Goal: Task Accomplishment & Management: Manage account settings

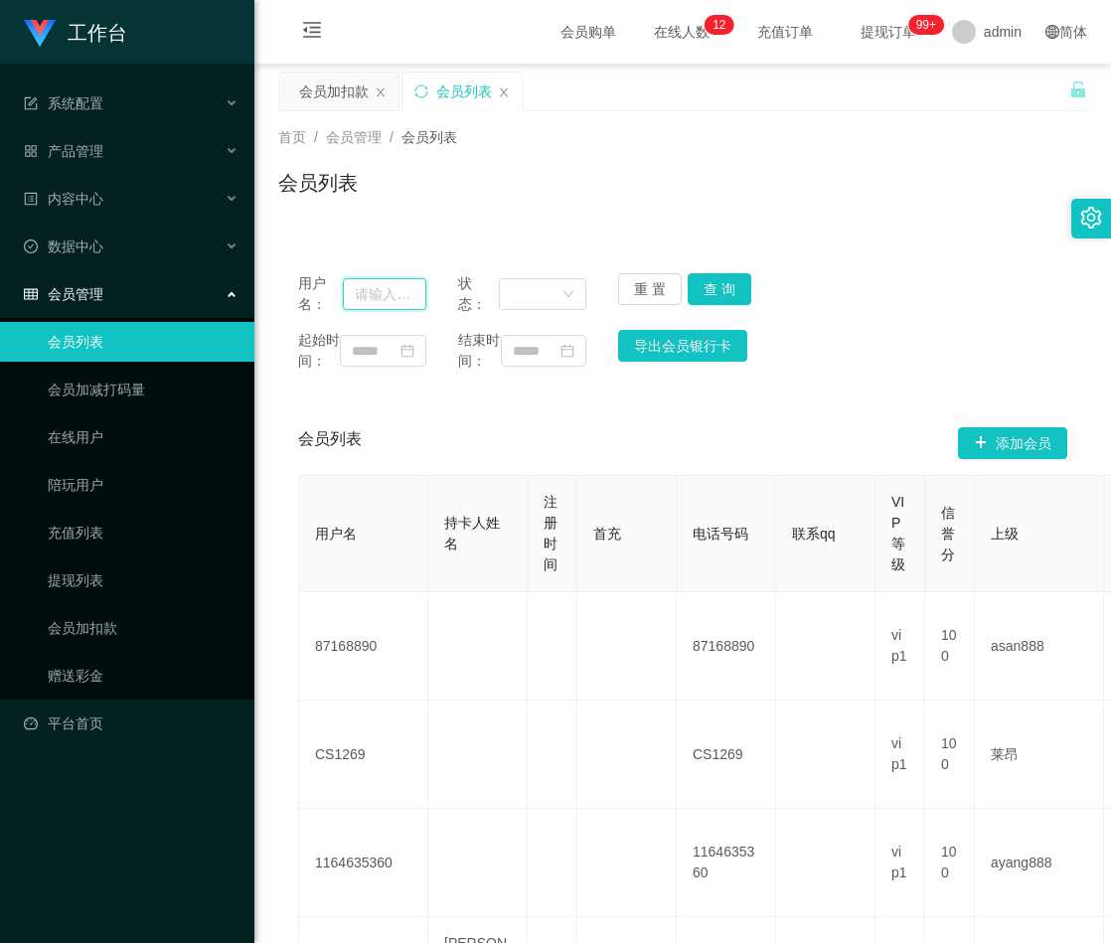
drag, startPoint x: 397, startPoint y: 294, endPoint x: 450, endPoint y: 294, distance: 52.7
click at [397, 294] on input "text" at bounding box center [384, 294] width 83 height 32
paste input "0182419434"
type input "0182419434"
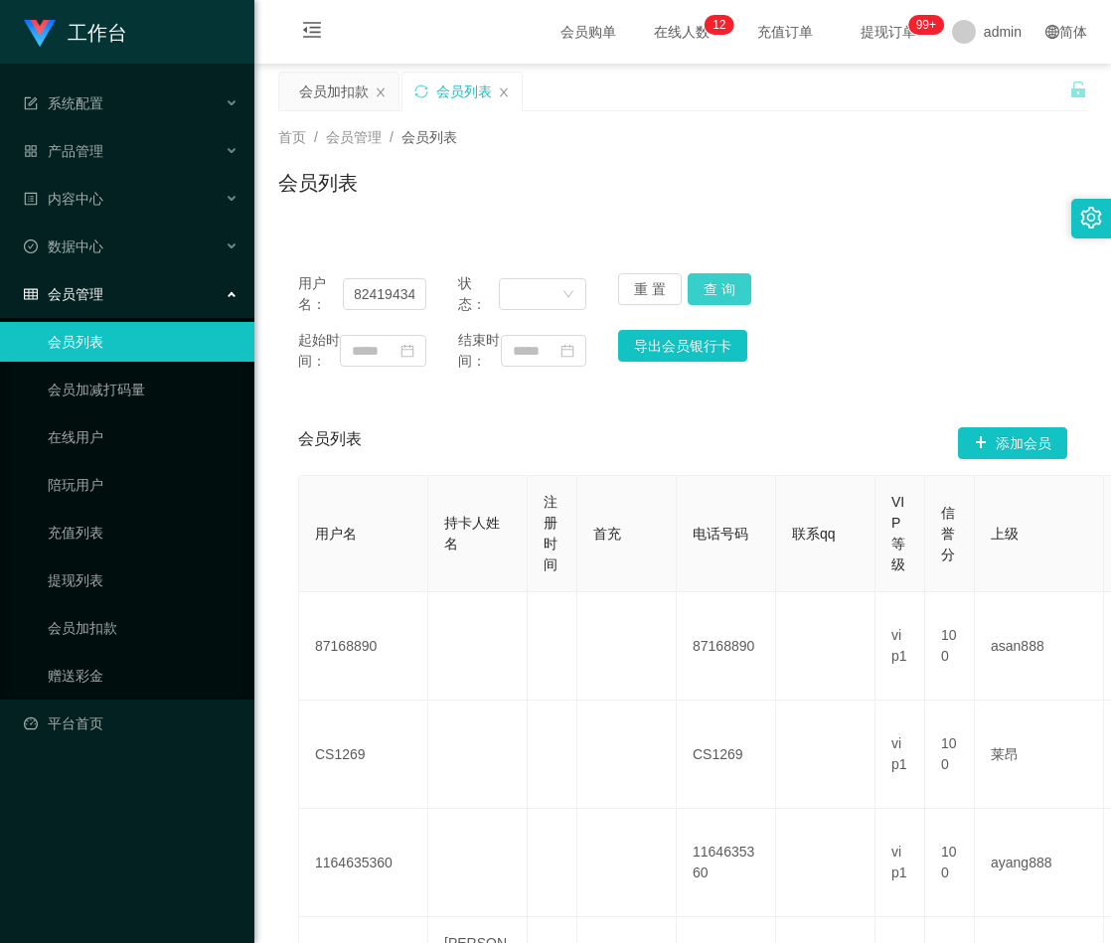
click at [707, 280] on button "查 询" at bounding box center [720, 289] width 64 height 32
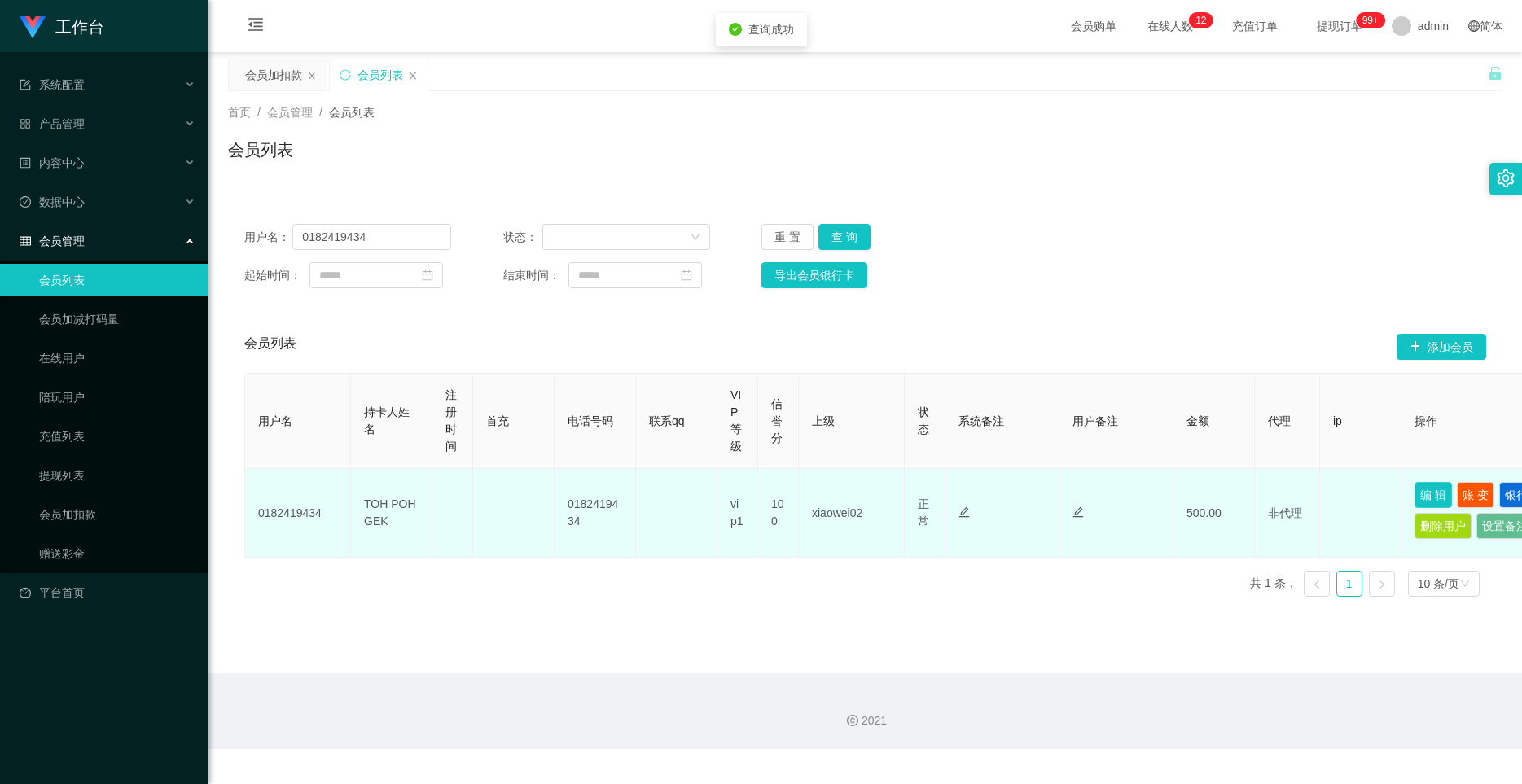
click at [910, 492] on button "编 辑" at bounding box center [1433, 495] width 38 height 26
type input "0182419434"
type input "TOH POH GEK"
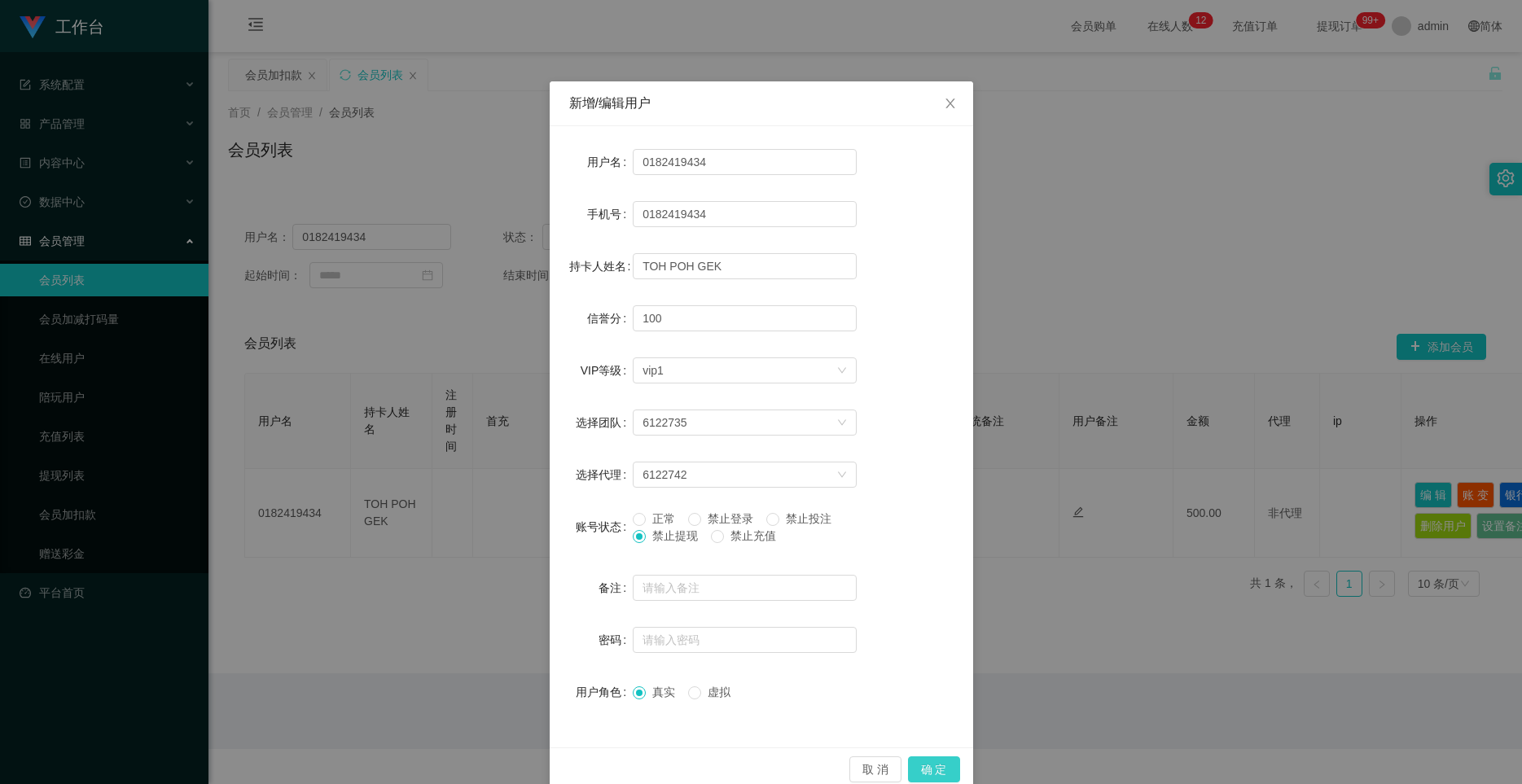
click at [910, 772] on button "确 定" at bounding box center [934, 769] width 52 height 26
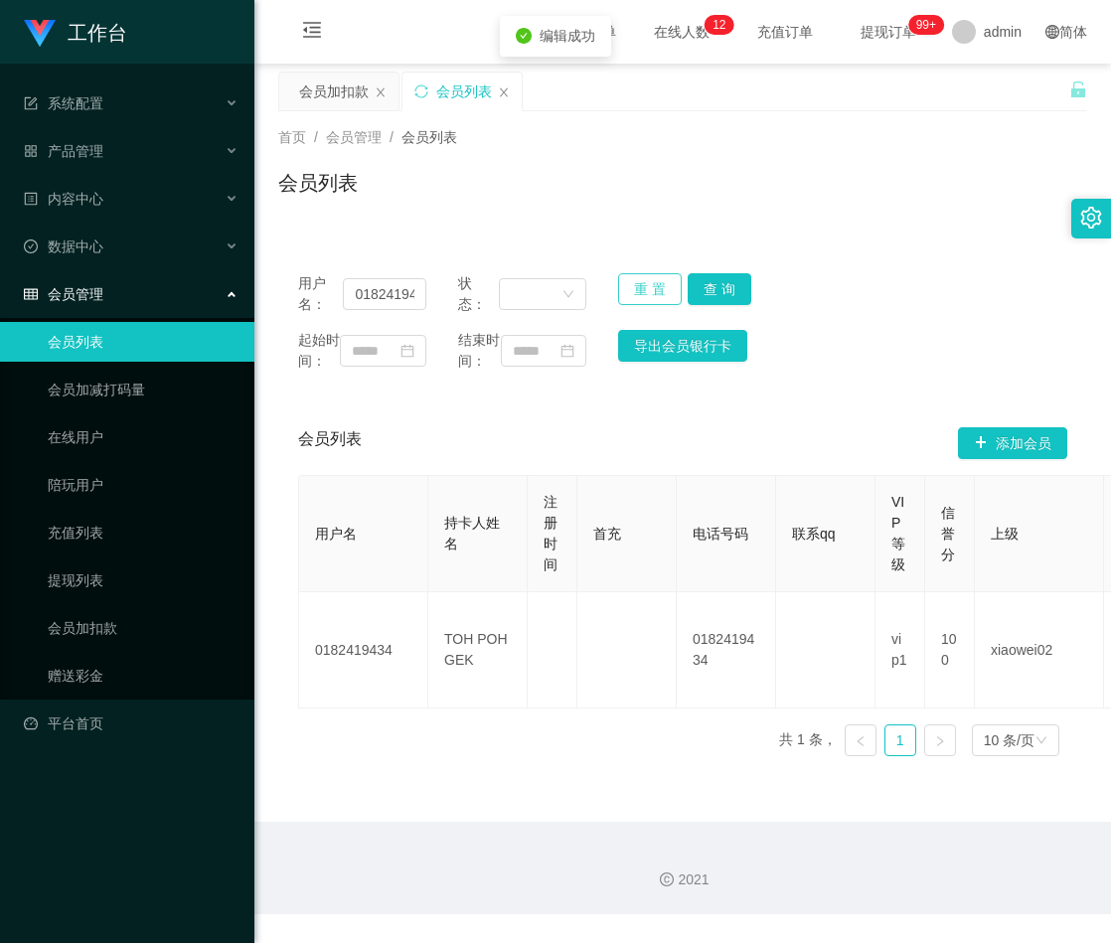
click at [646, 283] on button "重 置" at bounding box center [650, 289] width 64 height 32
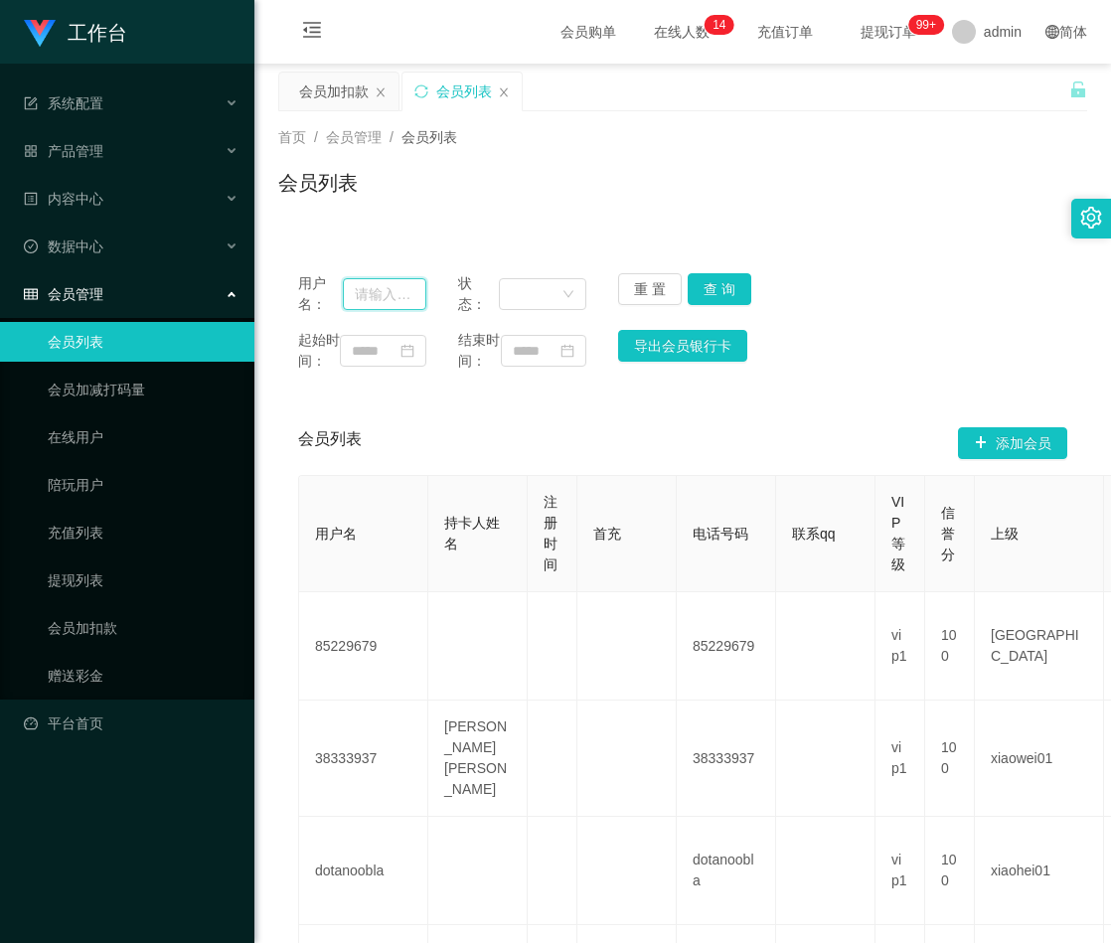
click at [408, 296] on input "text" at bounding box center [384, 294] width 83 height 32
paste input "Kenlick"
type input "Kenlick"
click at [714, 288] on button "查 询" at bounding box center [720, 289] width 64 height 32
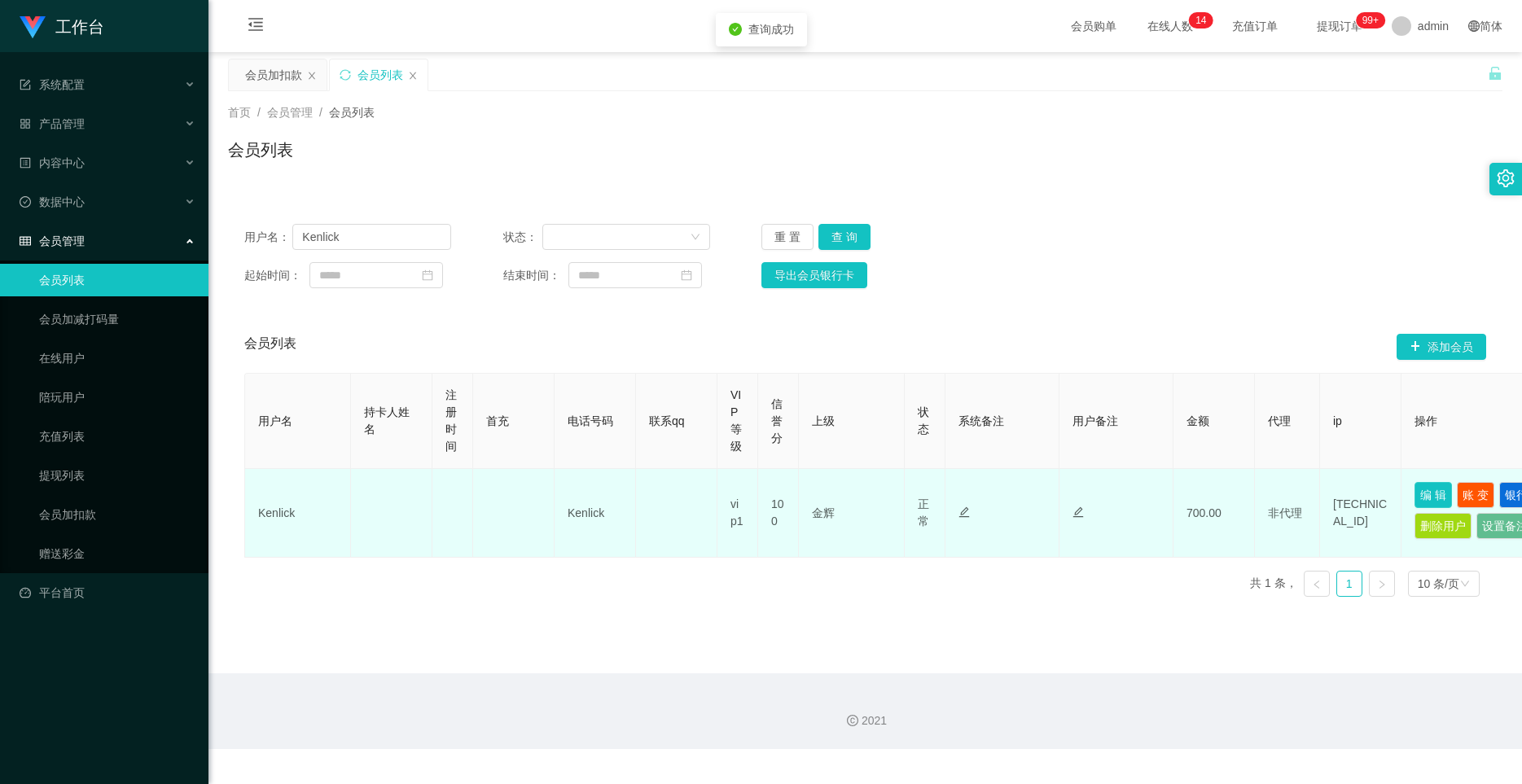
click at [910, 491] on button "编 辑" at bounding box center [1433, 495] width 38 height 26
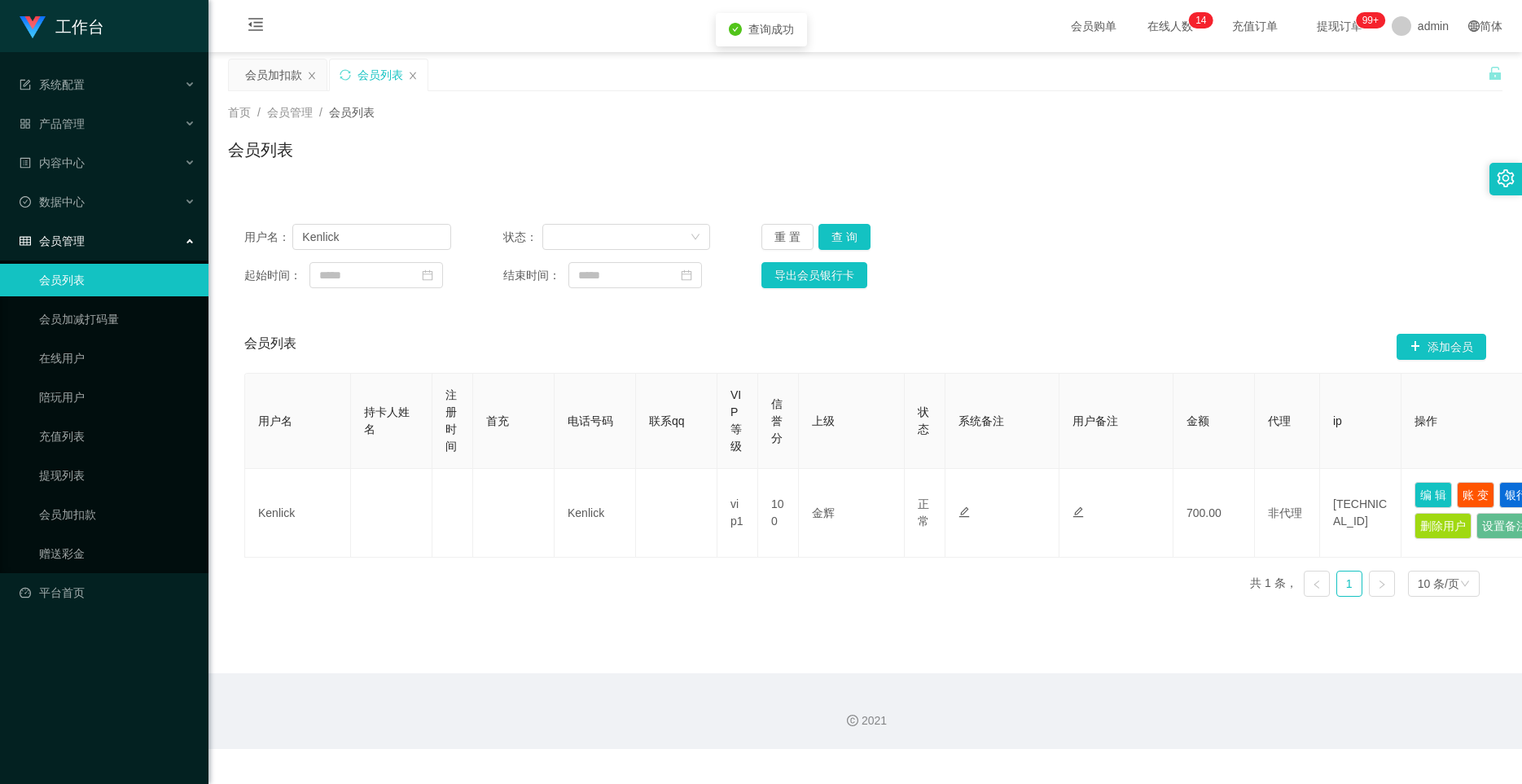
type input "Kenlick"
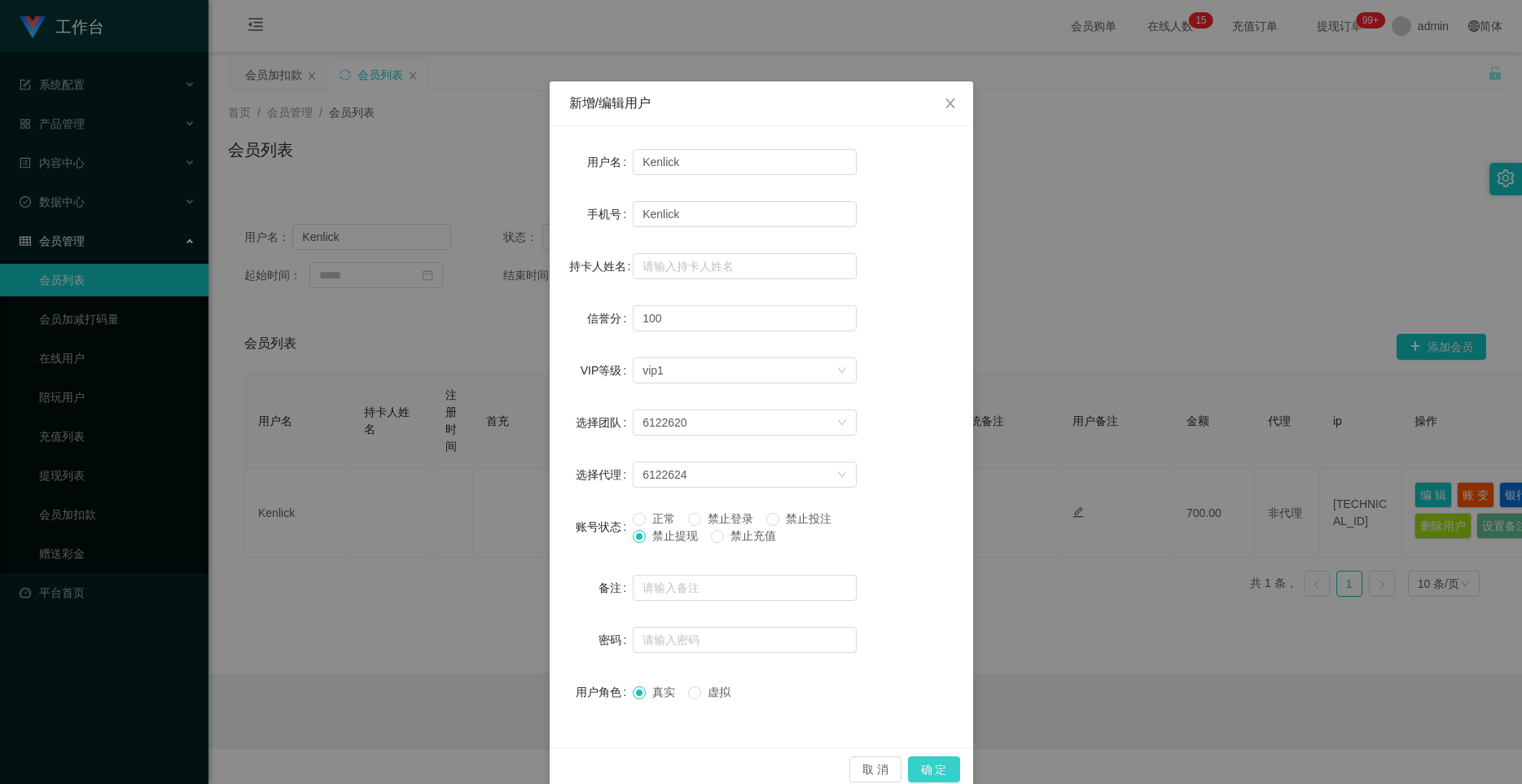
click at [910, 772] on button "确 定" at bounding box center [934, 769] width 52 height 26
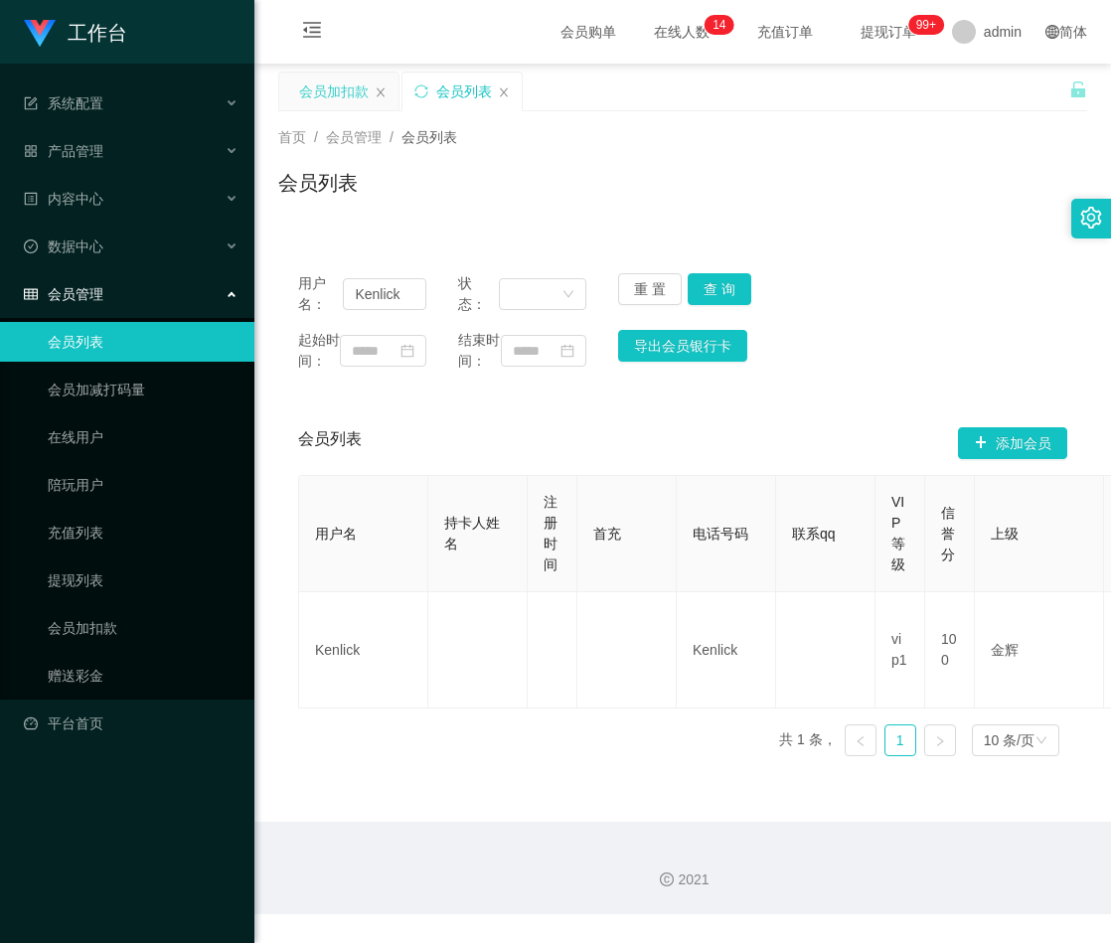
click at [323, 83] on div "会员加扣款" at bounding box center [334, 92] width 70 height 38
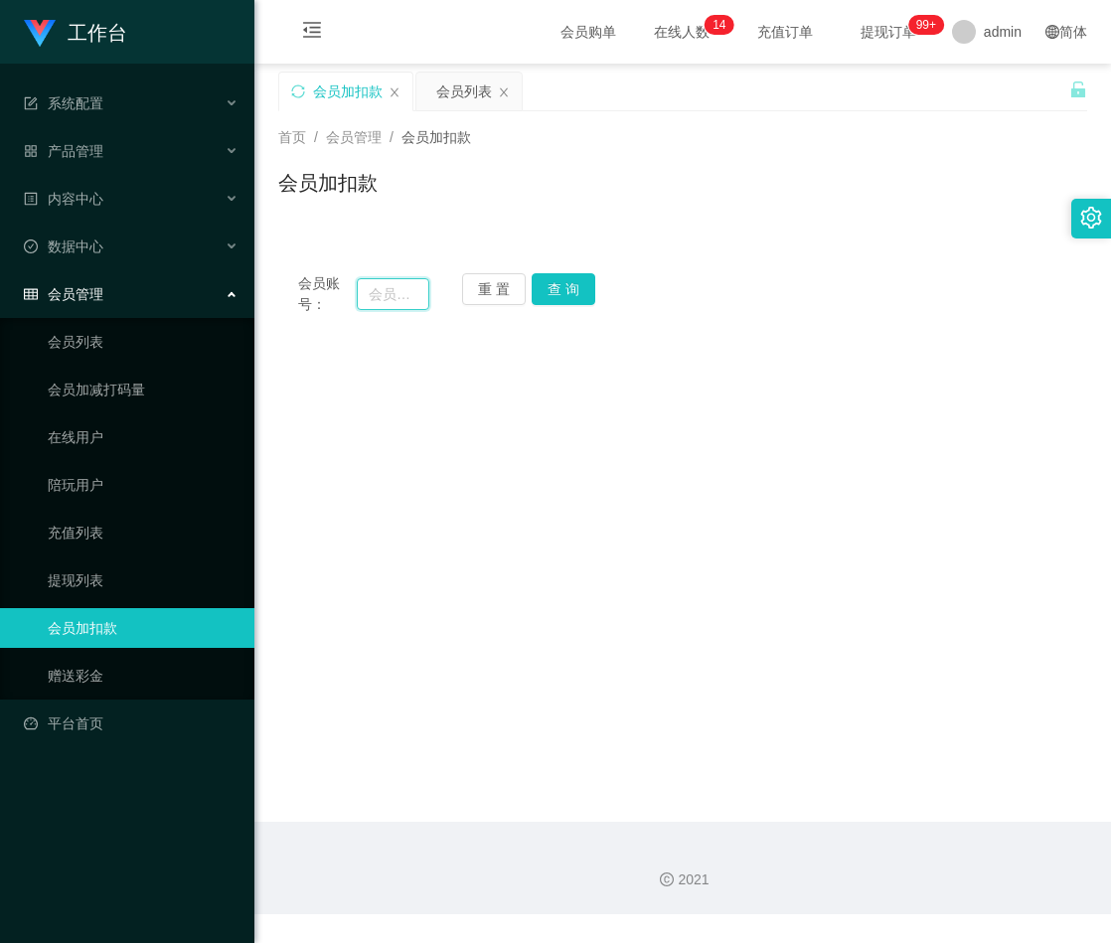
drag, startPoint x: 371, startPoint y: 291, endPoint x: 416, endPoint y: 298, distance: 46.2
click at [372, 292] on input "text" at bounding box center [393, 294] width 73 height 32
paste input "Alip1268"
type input "Alip1268"
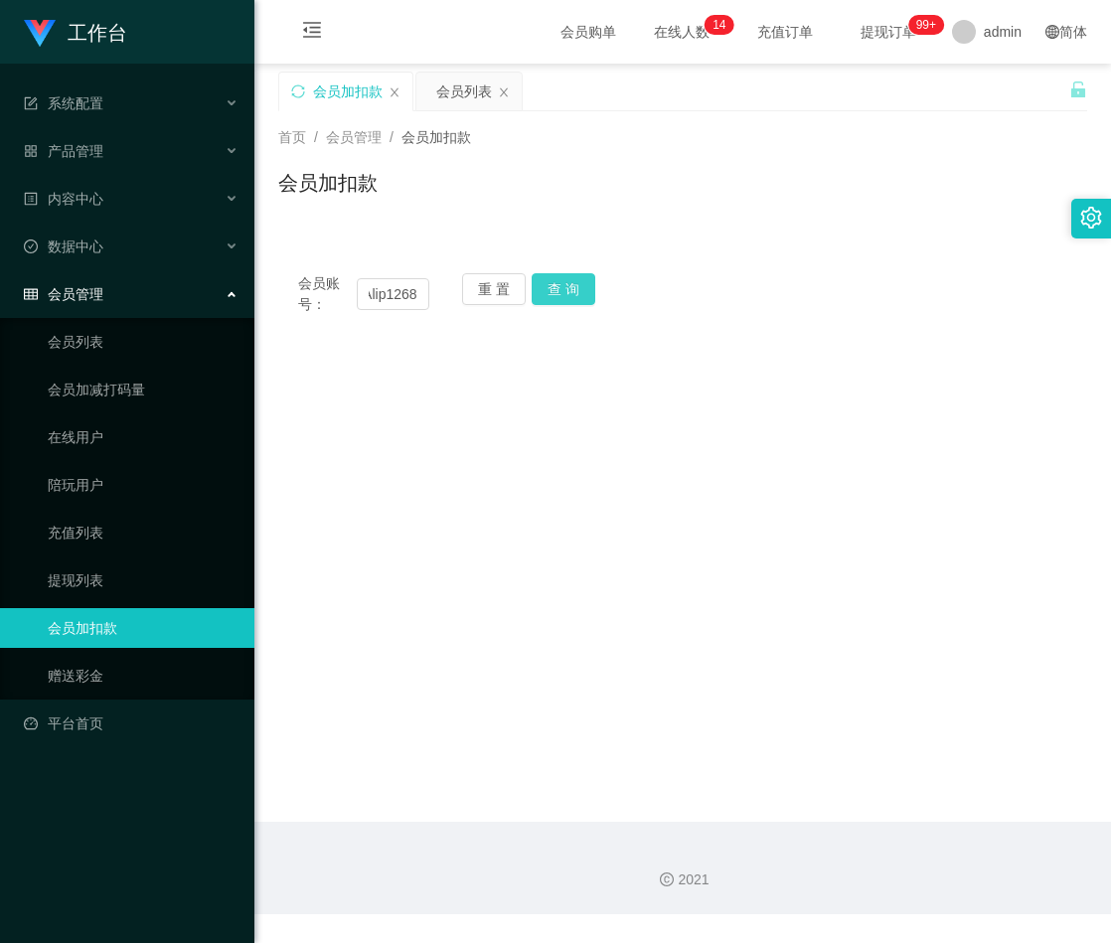
click at [561, 286] on button "查 询" at bounding box center [564, 289] width 64 height 32
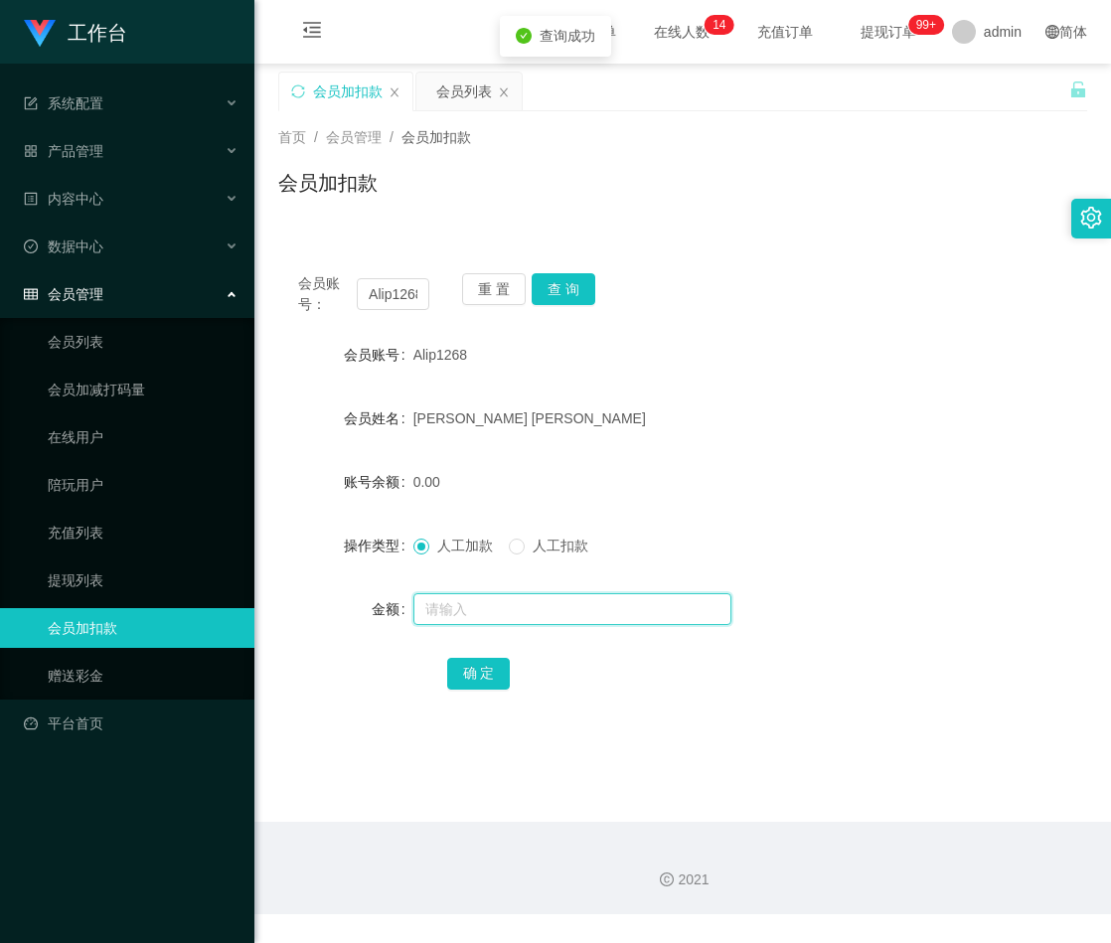
click at [463, 609] on input "text" at bounding box center [572, 609] width 318 height 32
type input "100"
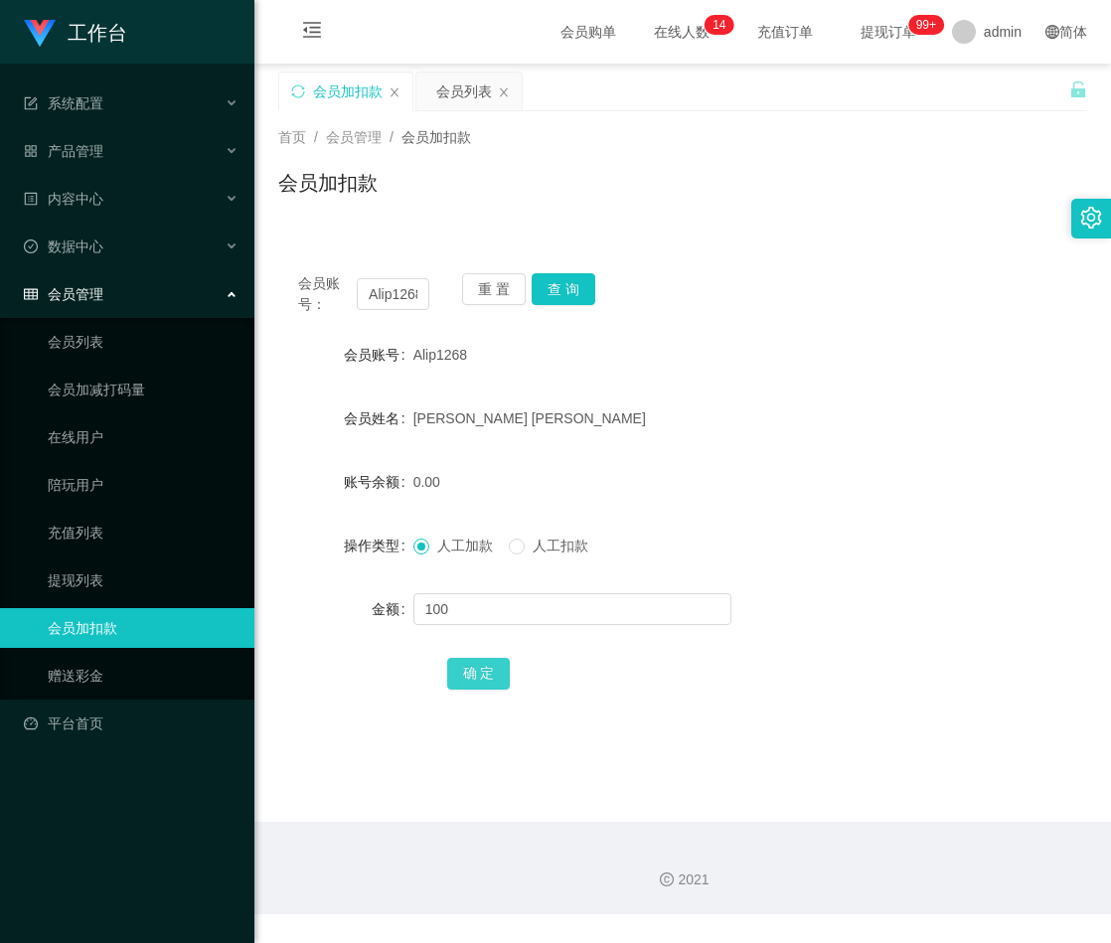
click at [471, 676] on button "确 定" at bounding box center [479, 674] width 64 height 32
